Goal: Information Seeking & Learning: Learn about a topic

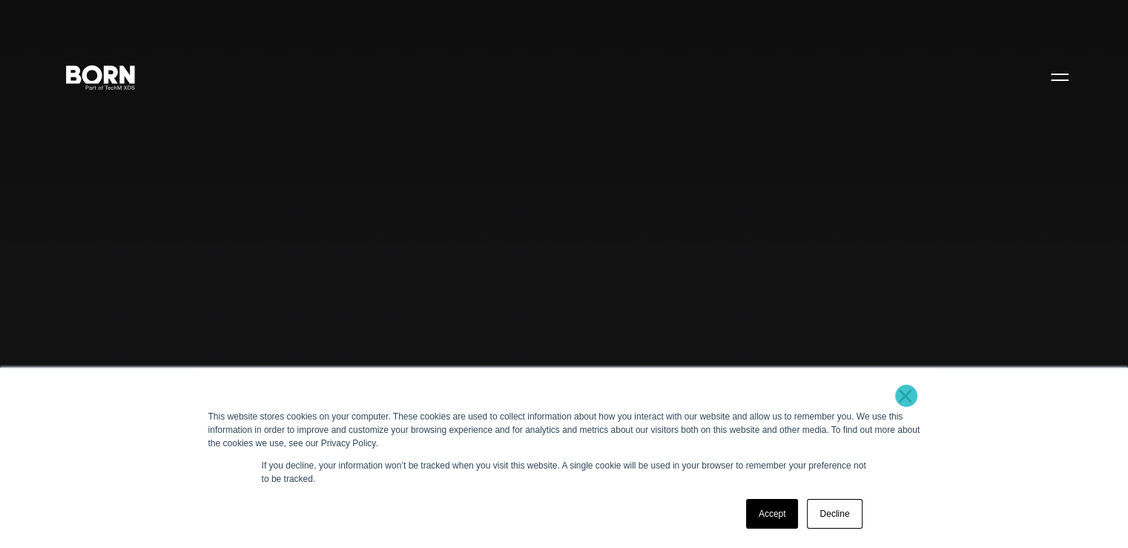
click at [907, 395] on link "×" at bounding box center [906, 395] width 18 height 13
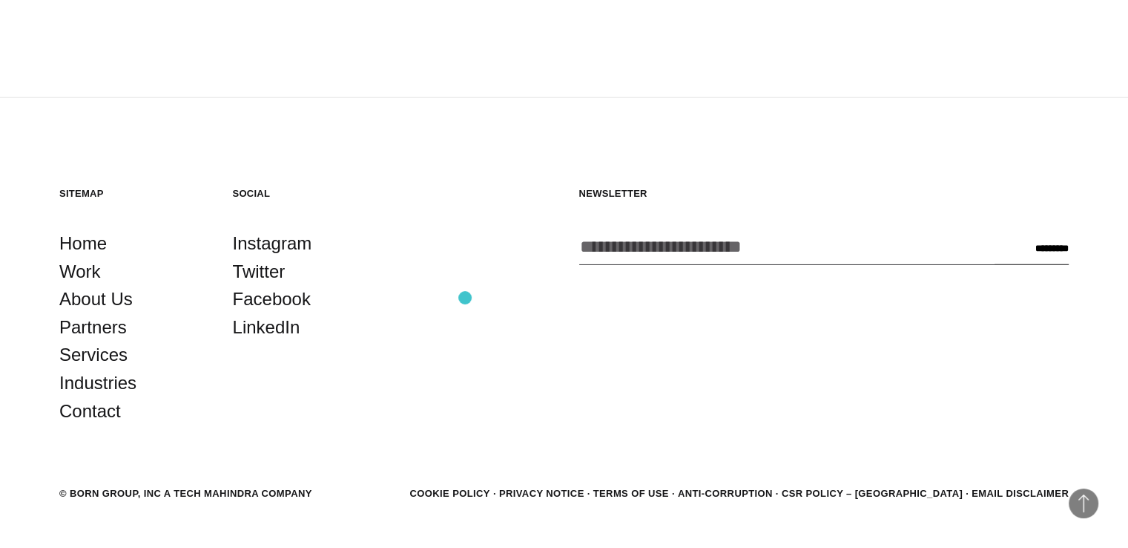
scroll to position [4048, 0]
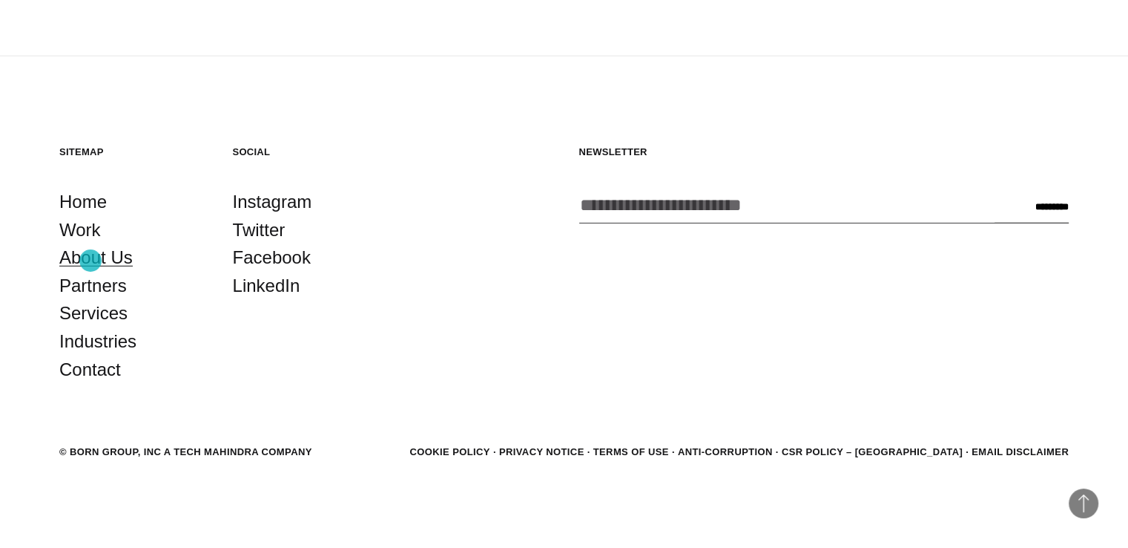
click at [91, 260] on link "About Us" at bounding box center [95, 257] width 73 height 28
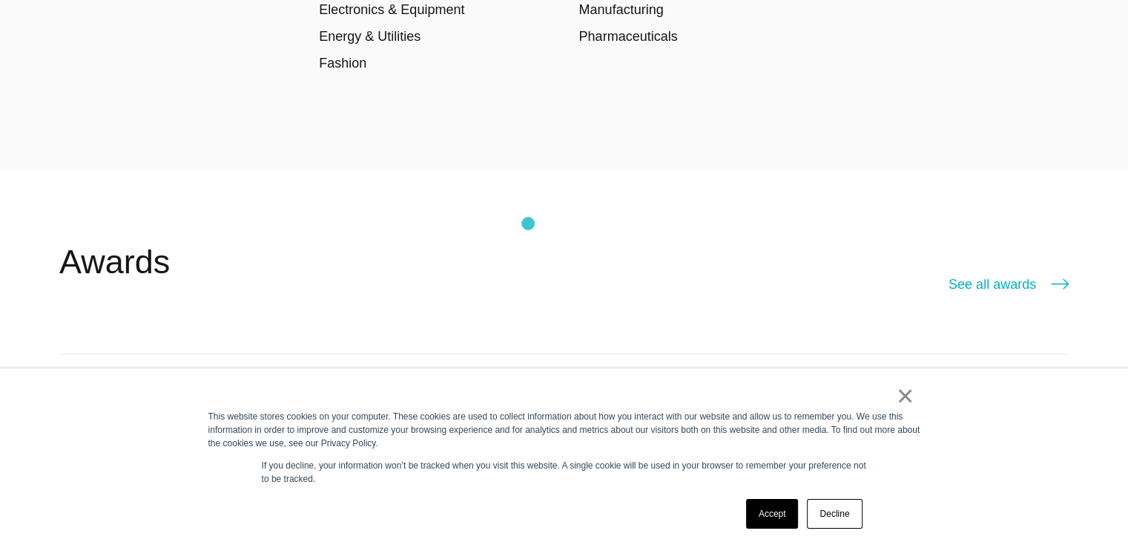
scroll to position [2597, 0]
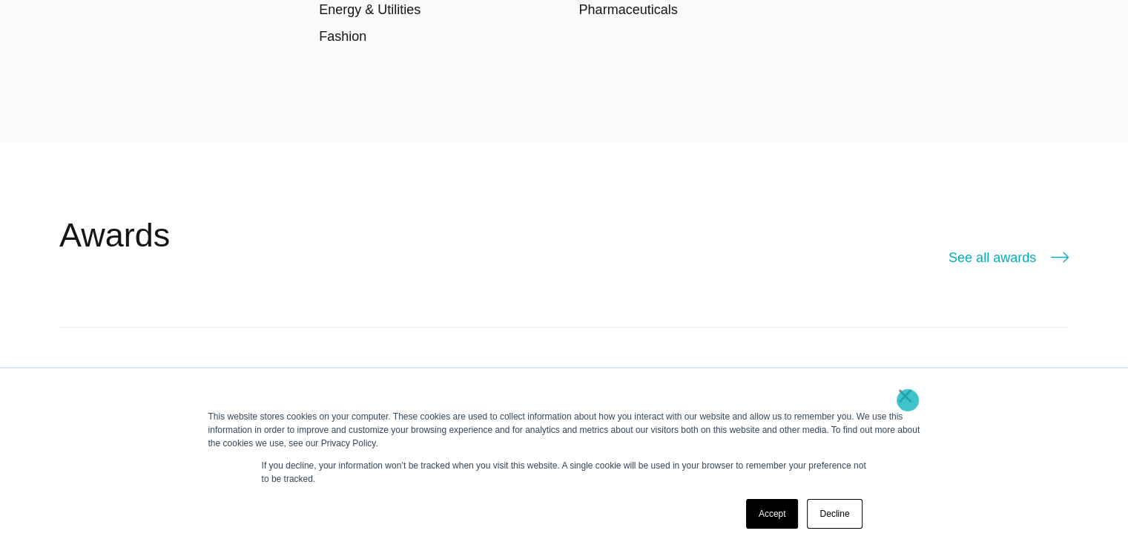
click at [906, 400] on link "×" at bounding box center [906, 395] width 18 height 13
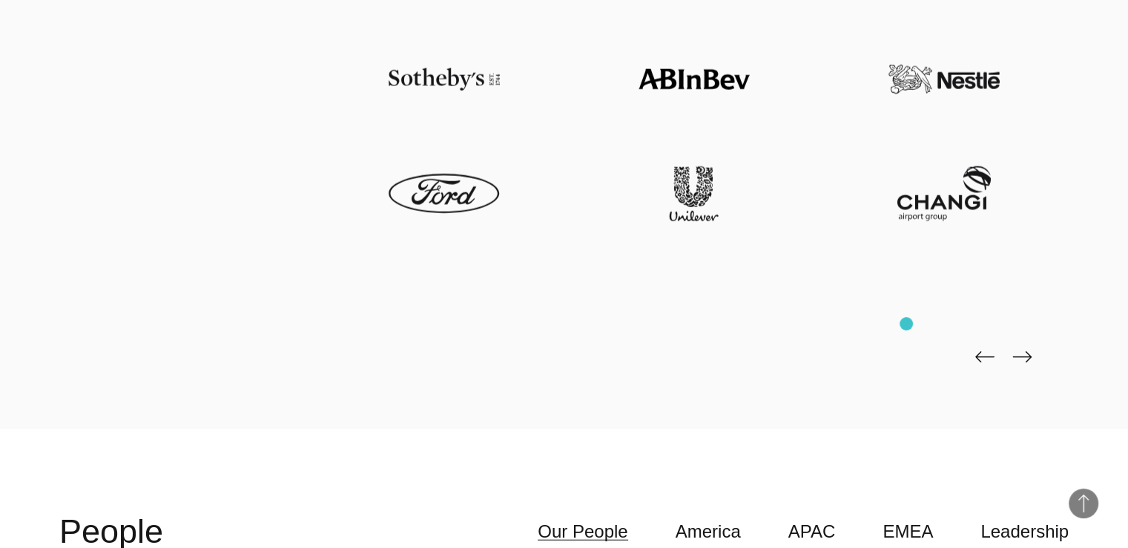
scroll to position [3487, 0]
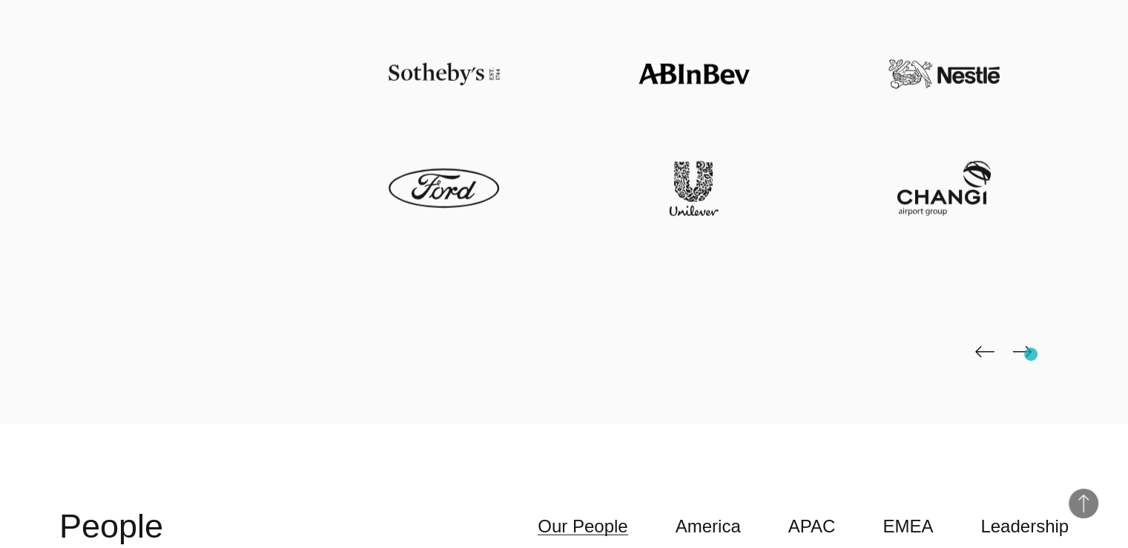
click at [1031, 354] on img at bounding box center [1022, 352] width 19 height 12
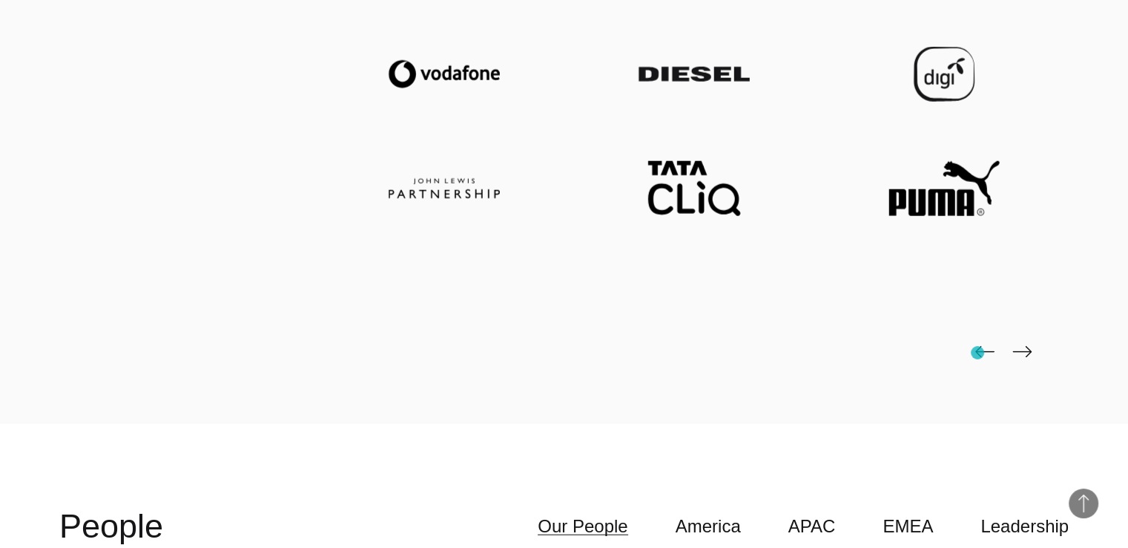
click at [978, 352] on img at bounding box center [985, 352] width 19 height 12
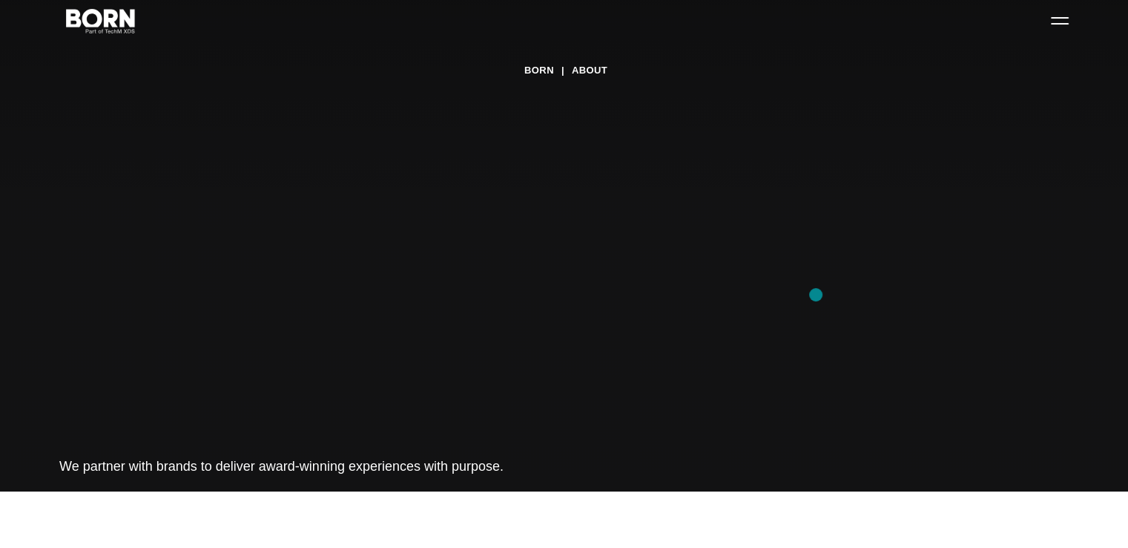
scroll to position [0, 0]
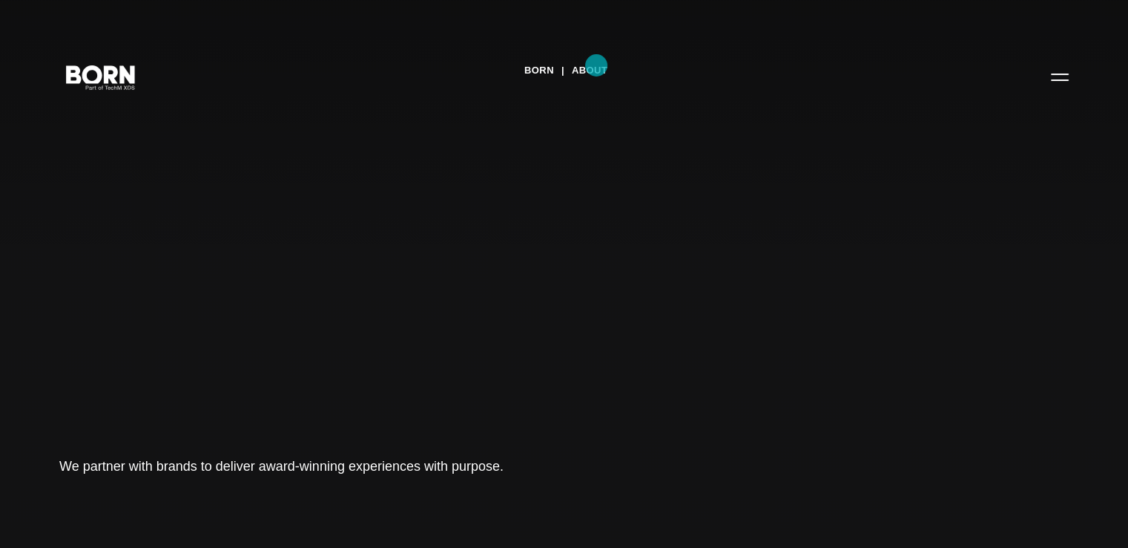
click at [597, 65] on link "About" at bounding box center [590, 70] width 36 height 22
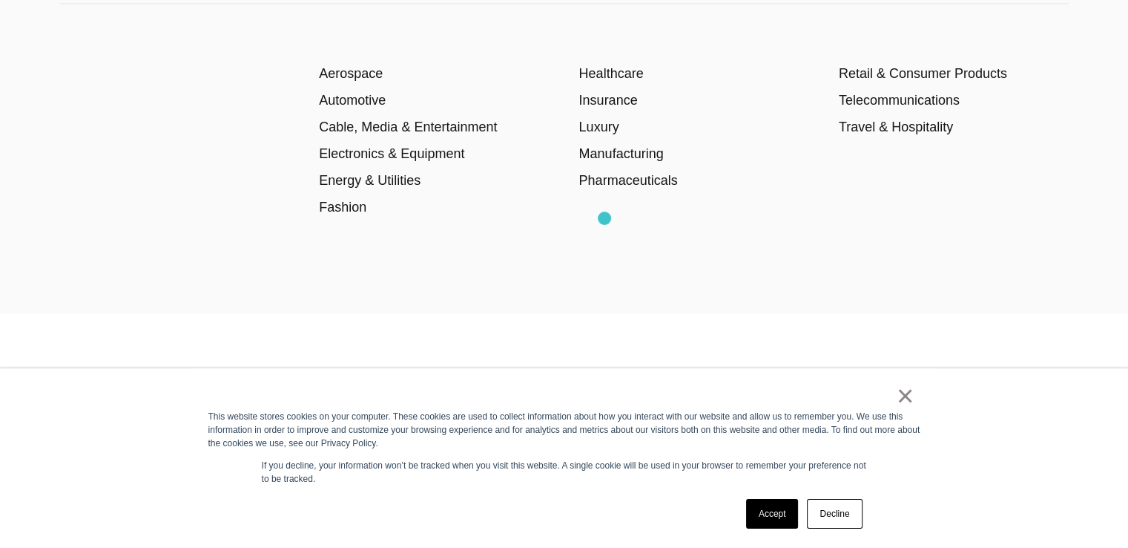
scroll to position [2448, 0]
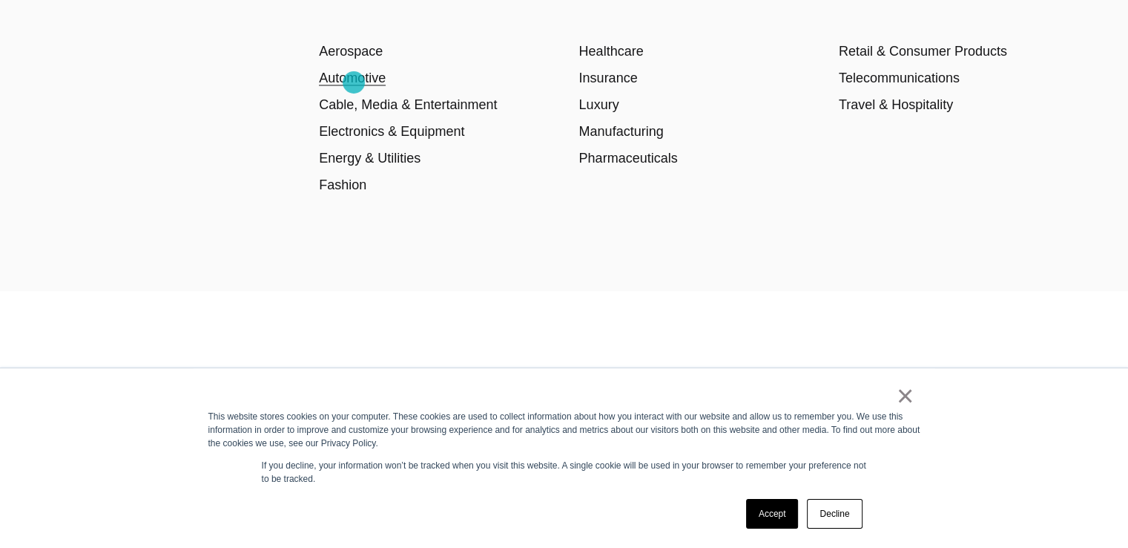
click at [354, 82] on link "Automotive" at bounding box center [352, 77] width 67 height 15
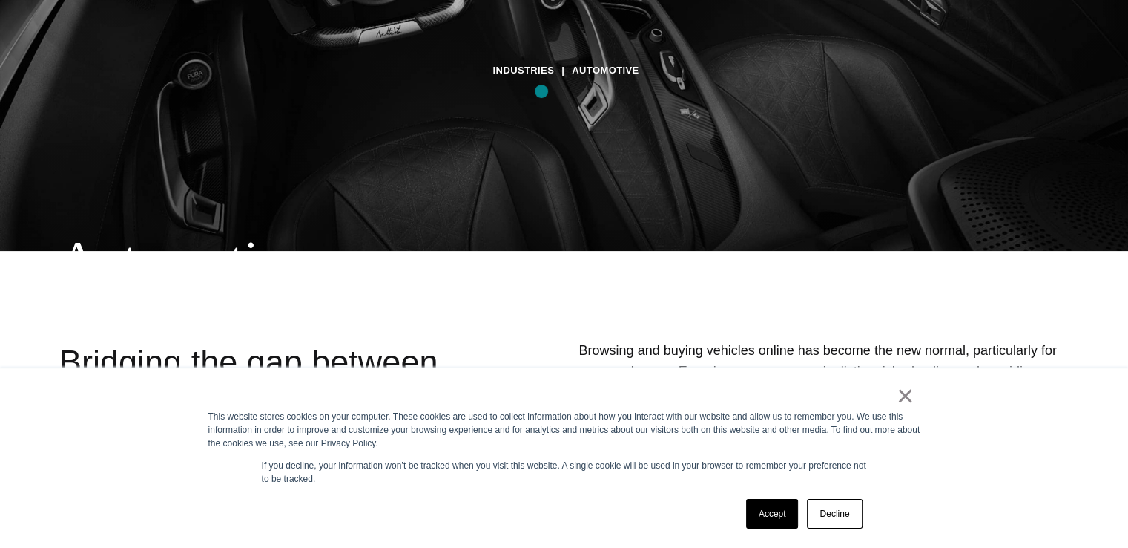
scroll to position [519, 0]
